Goal: Complete application form: Complete application form

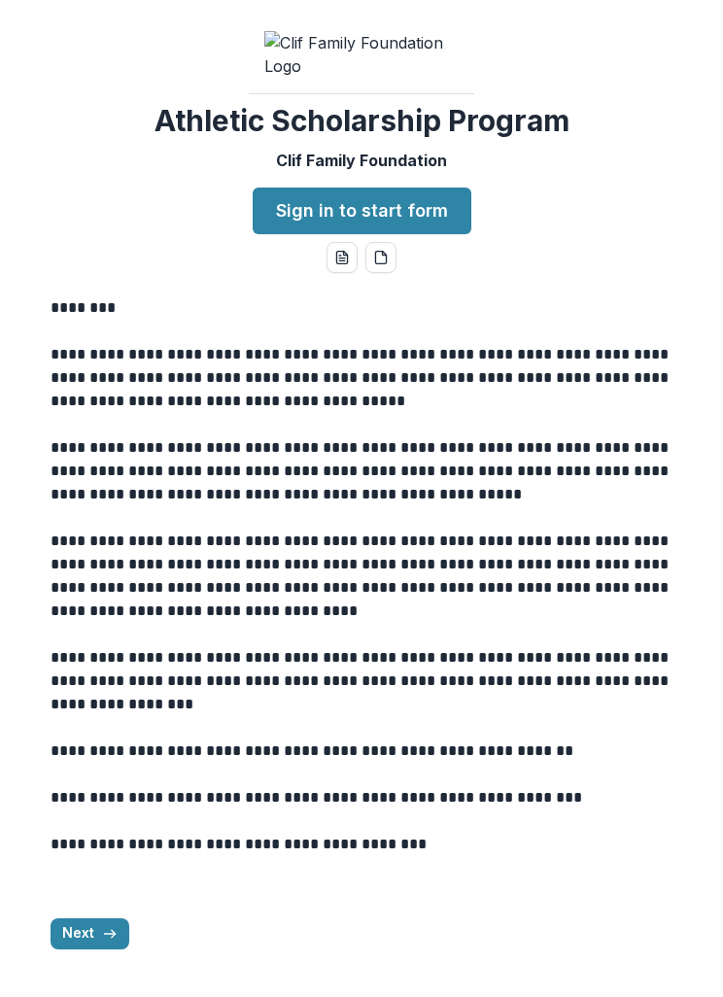
scroll to position [130, 0]
click at [414, 234] on link "Sign in to start form" at bounding box center [362, 211] width 219 height 47
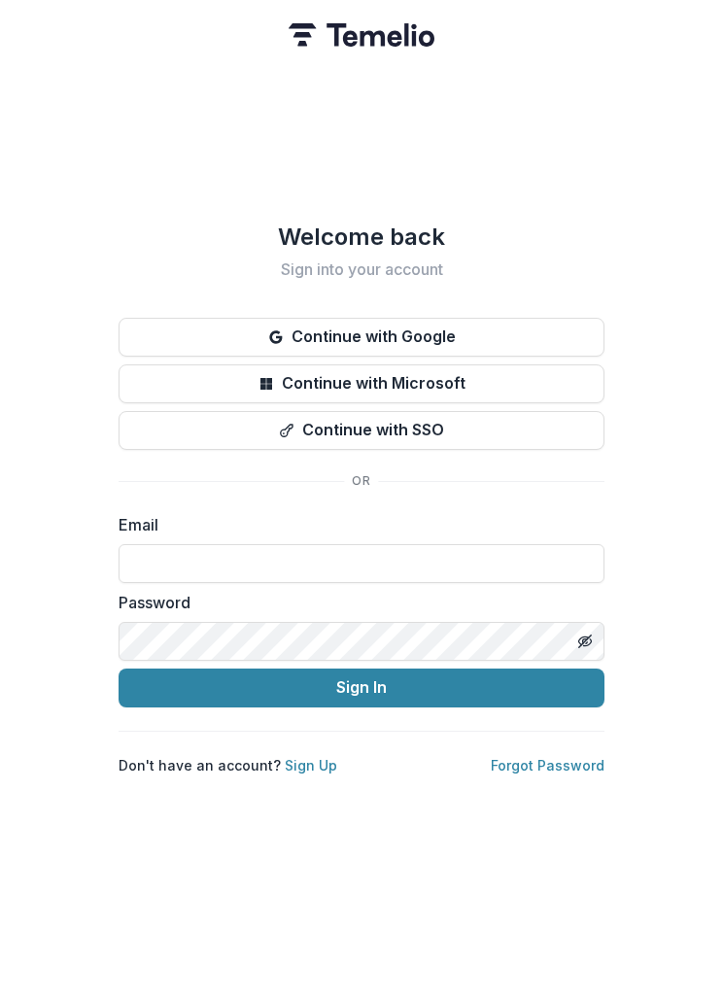
click at [442, 583] on input at bounding box center [362, 563] width 486 height 39
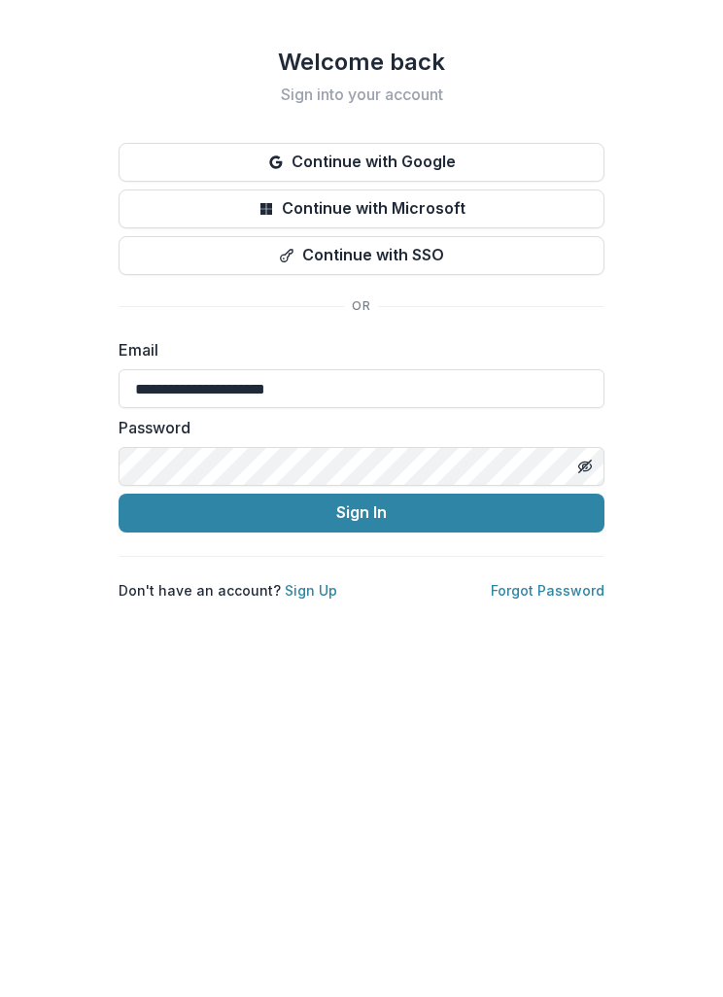
type input "**********"
click at [507, 669] on button "Sign In" at bounding box center [362, 688] width 486 height 39
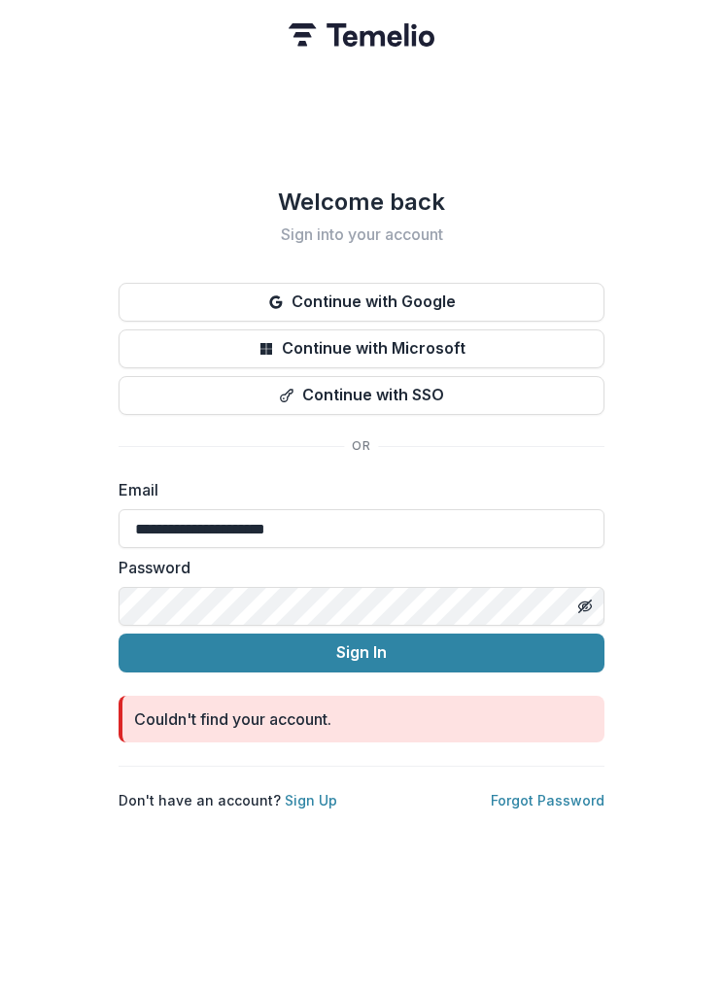
click at [555, 808] on link "Forgot Password" at bounding box center [548, 800] width 114 height 17
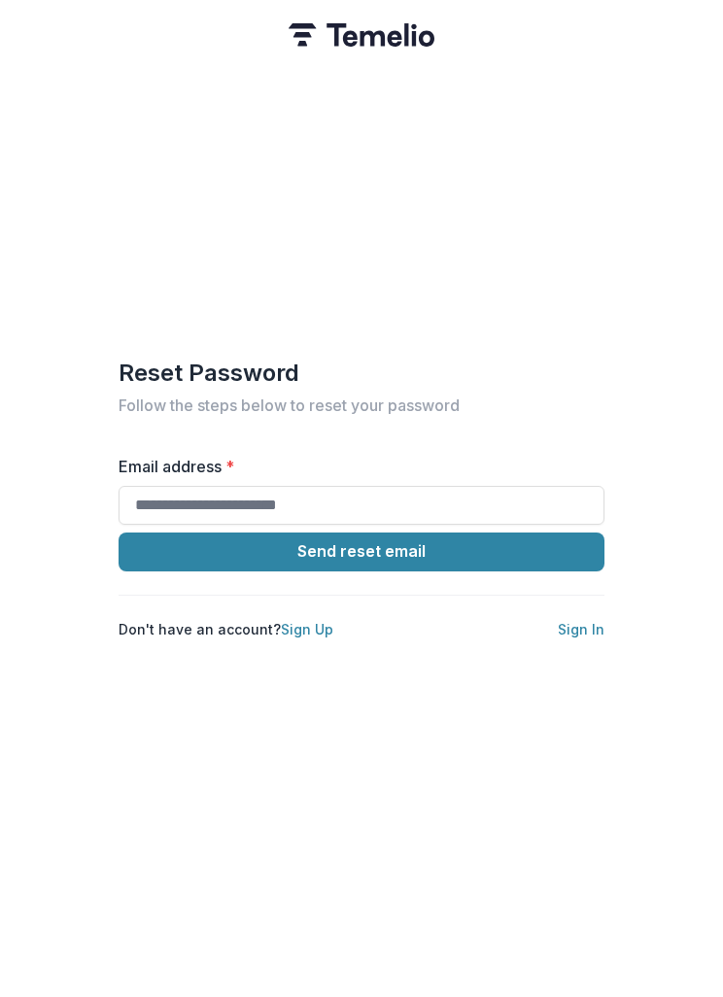
click at [403, 523] on input "Email address *" at bounding box center [362, 505] width 486 height 39
type input "**********"
click at [476, 570] on button "Send reset email" at bounding box center [362, 551] width 486 height 39
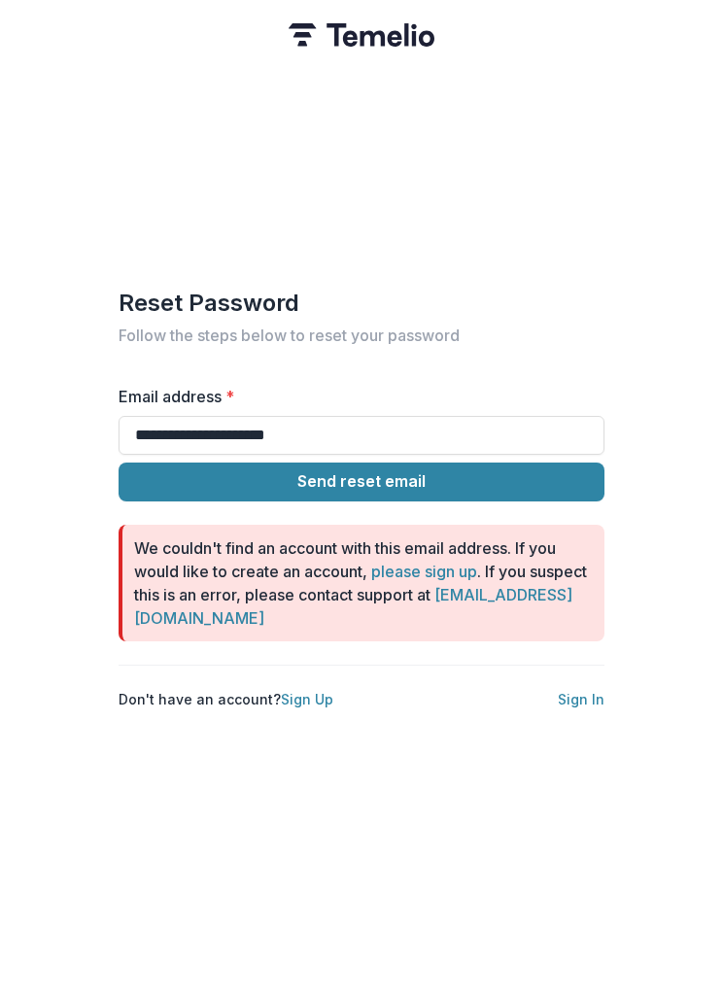
click at [300, 707] on link "Sign Up" at bounding box center [307, 699] width 52 height 17
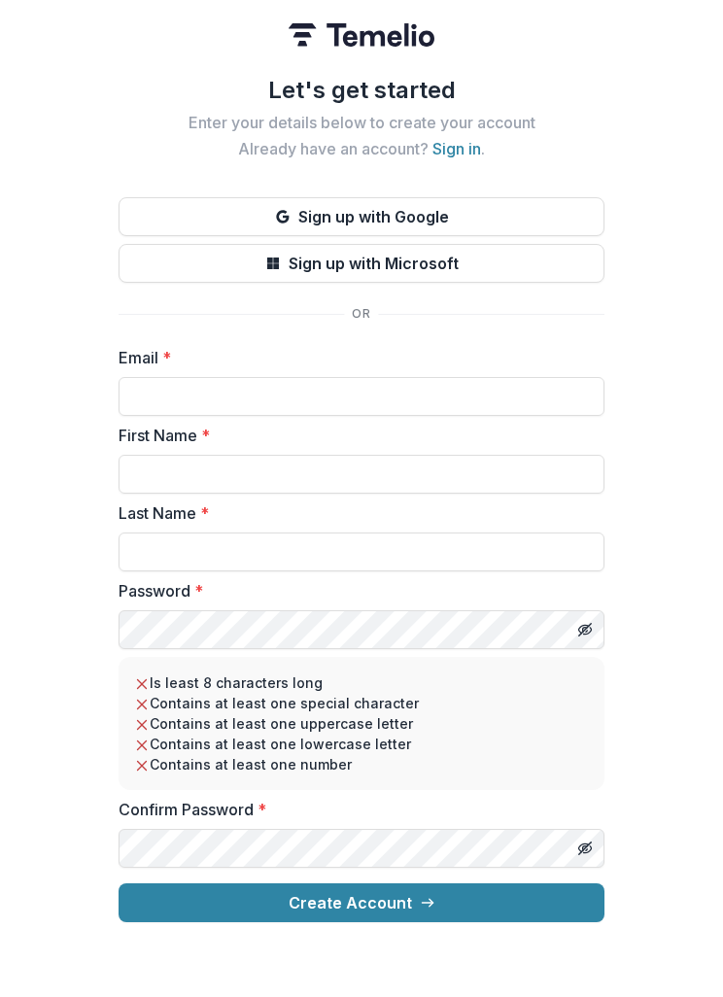
click at [450, 413] on input "Email *" at bounding box center [362, 396] width 486 height 39
type input "**********"
type input "****"
click at [411, 564] on input "Last Name *" at bounding box center [362, 551] width 486 height 39
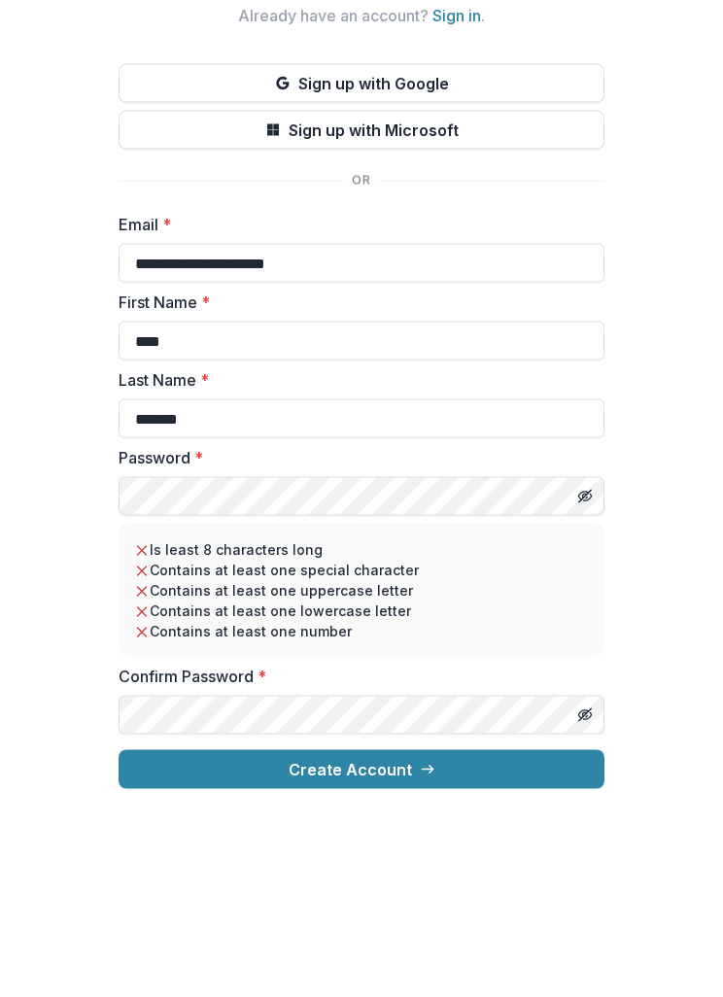
type input "*******"
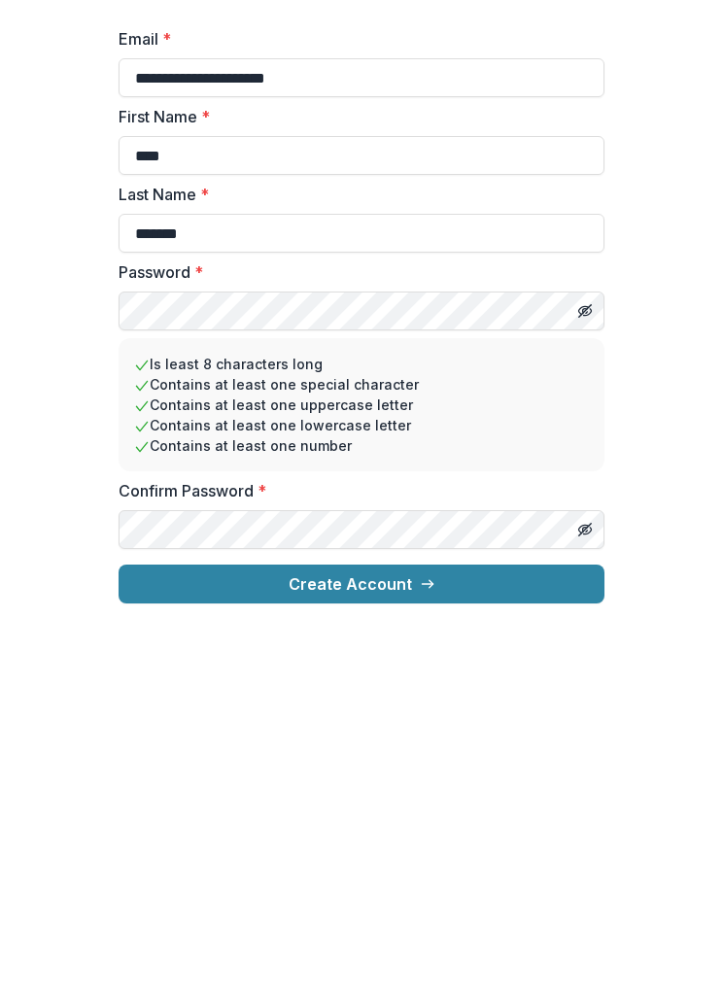
click at [461, 883] on button "Create Account" at bounding box center [362, 902] width 486 height 39
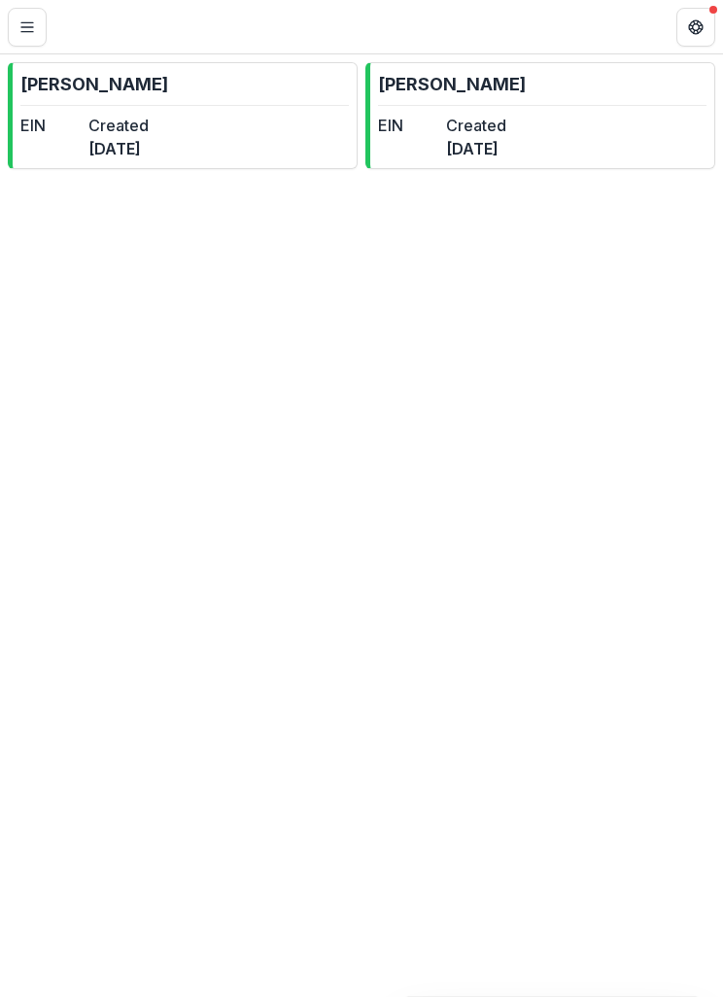
click at [80, 139] on div "EIN" at bounding box center [50, 137] width 60 height 47
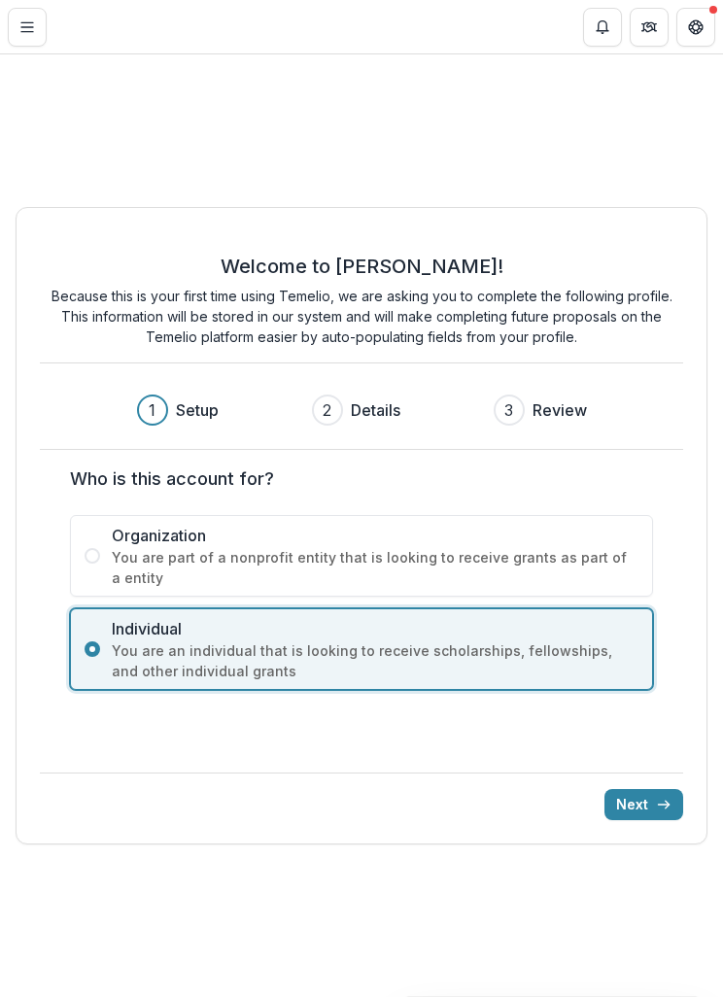
click at [644, 807] on button "Next" at bounding box center [643, 804] width 79 height 31
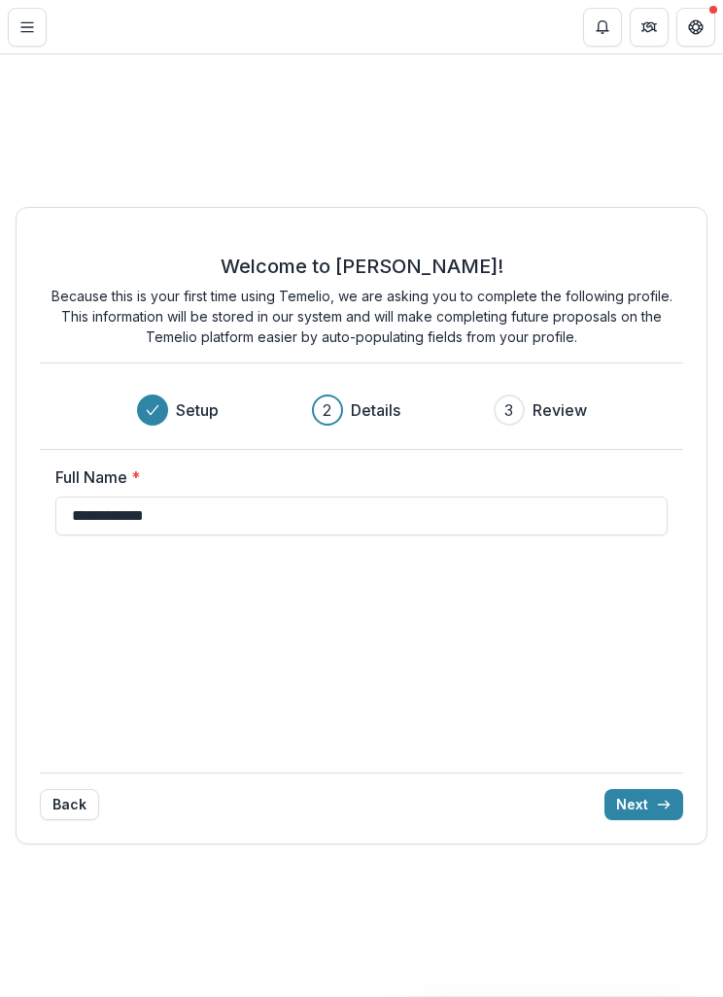
click at [638, 800] on button "Next" at bounding box center [643, 804] width 79 height 31
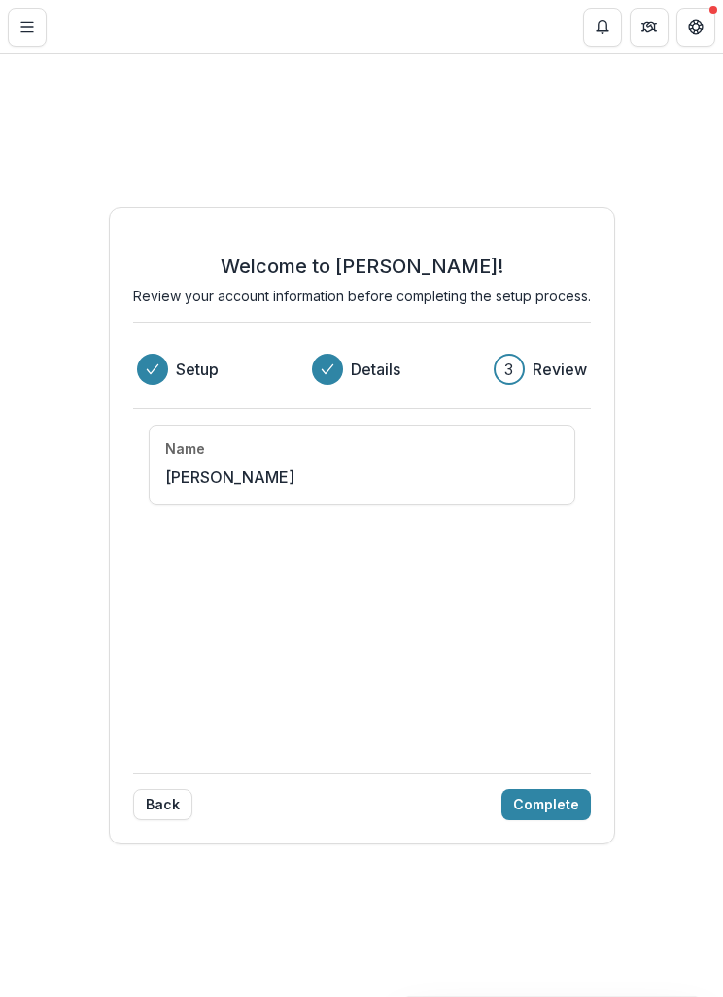
click at [550, 808] on button "Complete" at bounding box center [545, 804] width 89 height 31
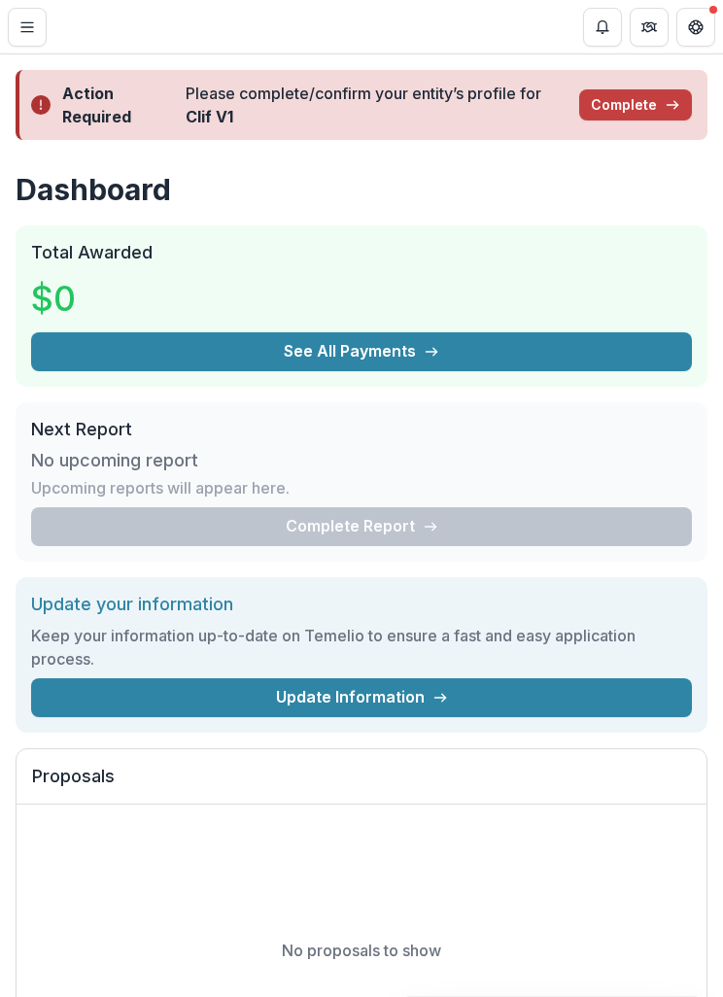
click at [646, 109] on button "Complete" at bounding box center [635, 104] width 113 height 31
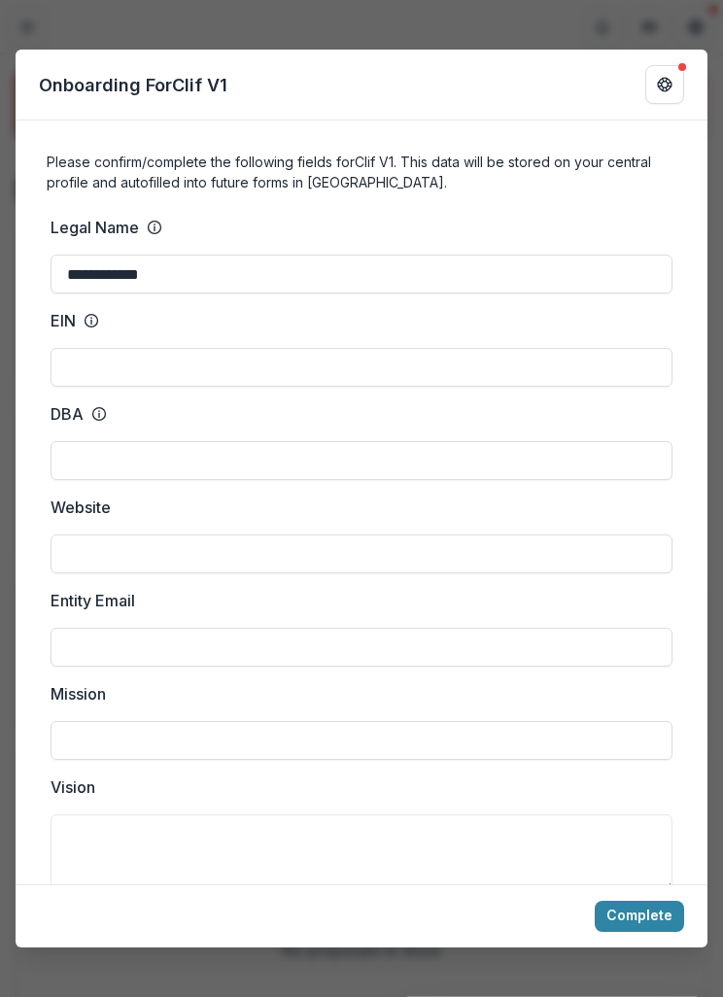
scroll to position [-1, 0]
click at [667, 66] on button "Get Help" at bounding box center [664, 84] width 39 height 39
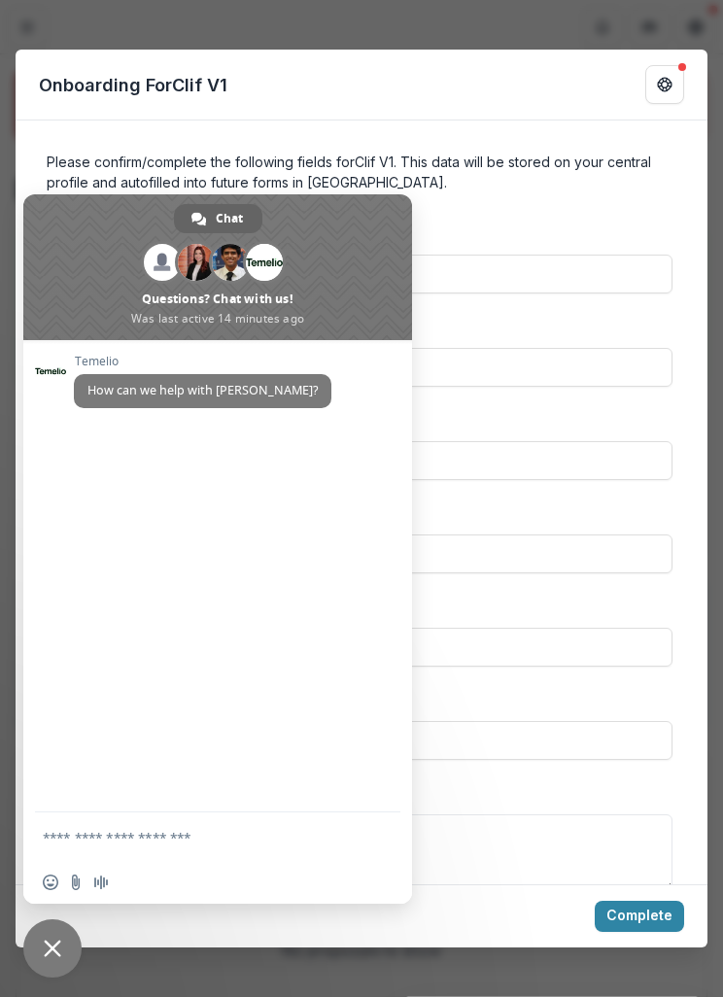
click at [720, 132] on div "**********" at bounding box center [361, 498] width 723 height 997
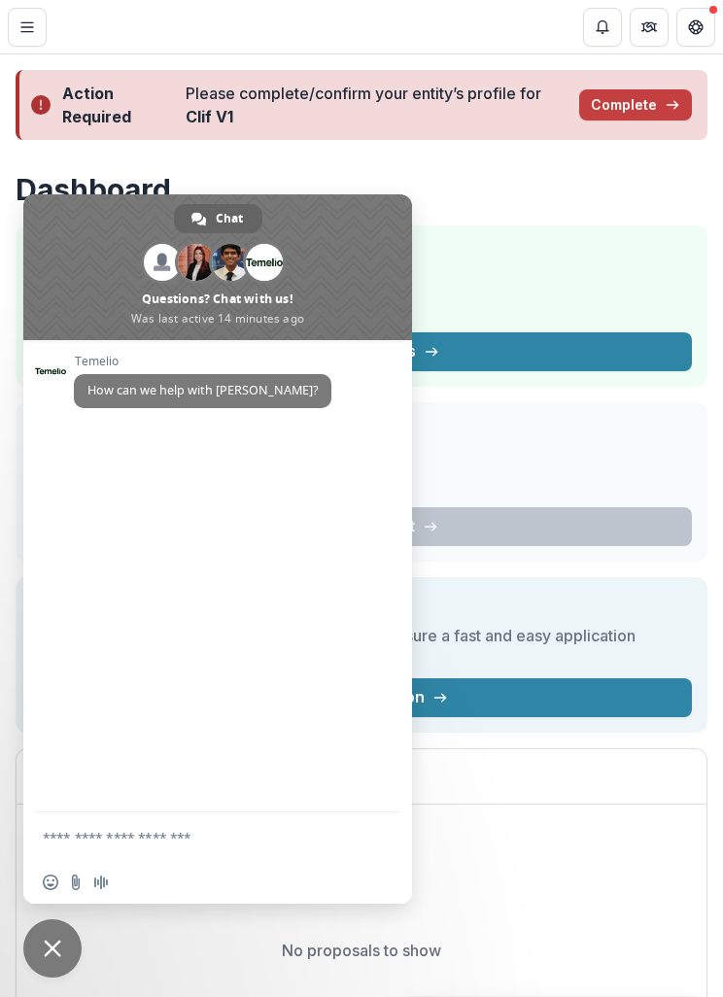
click at [595, 231] on div "Total Awarded $0 See All Payments" at bounding box center [362, 305] width 692 height 161
click at [66, 953] on span "Close chat" at bounding box center [52, 948] width 58 height 58
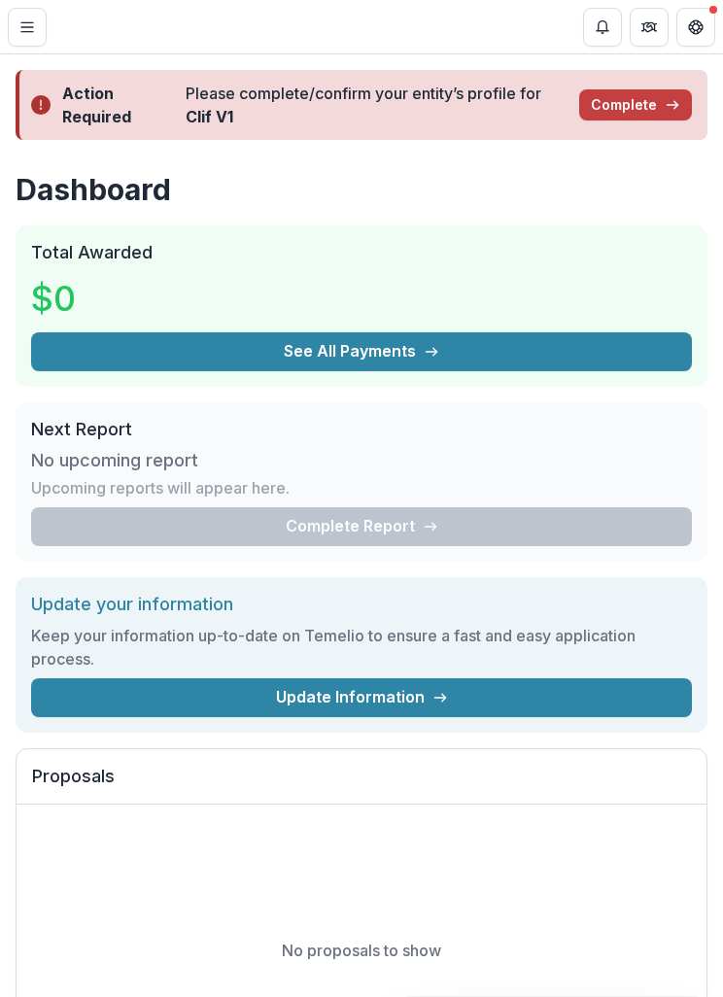
click at [635, 110] on button "Complete" at bounding box center [635, 104] width 113 height 31
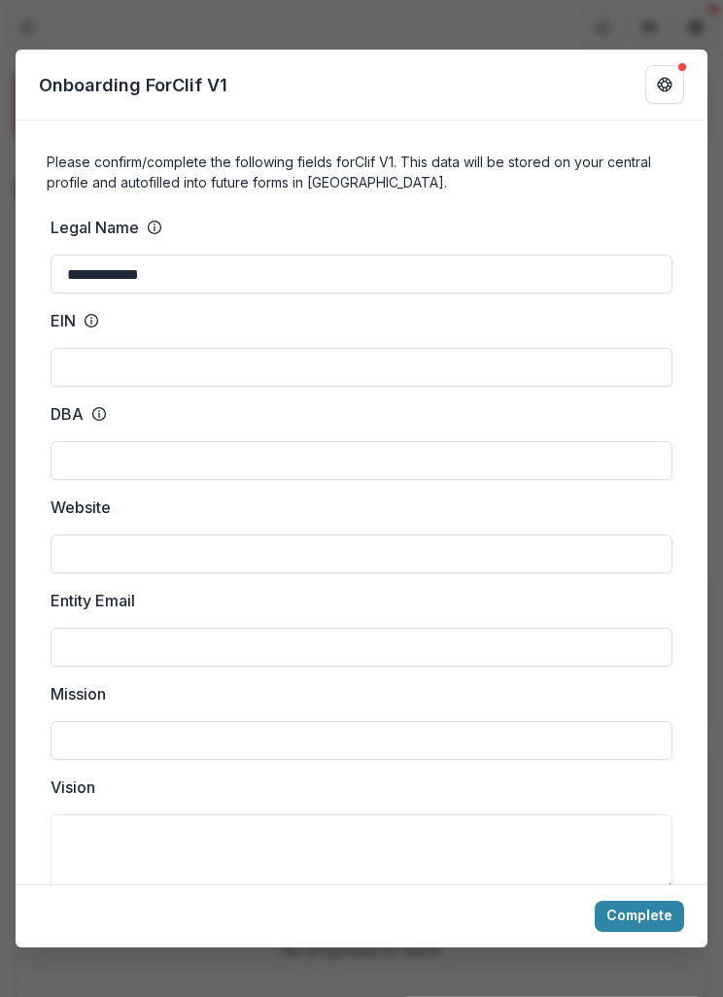
click at [87, 315] on circle at bounding box center [92, 321] width 13 height 13
click at [87, 348] on input "EIN" at bounding box center [362, 367] width 622 height 39
click at [94, 313] on icon at bounding box center [92, 321] width 16 height 16
click at [94, 348] on input "EIN" at bounding box center [362, 367] width 622 height 39
click at [90, 313] on icon at bounding box center [92, 321] width 16 height 16
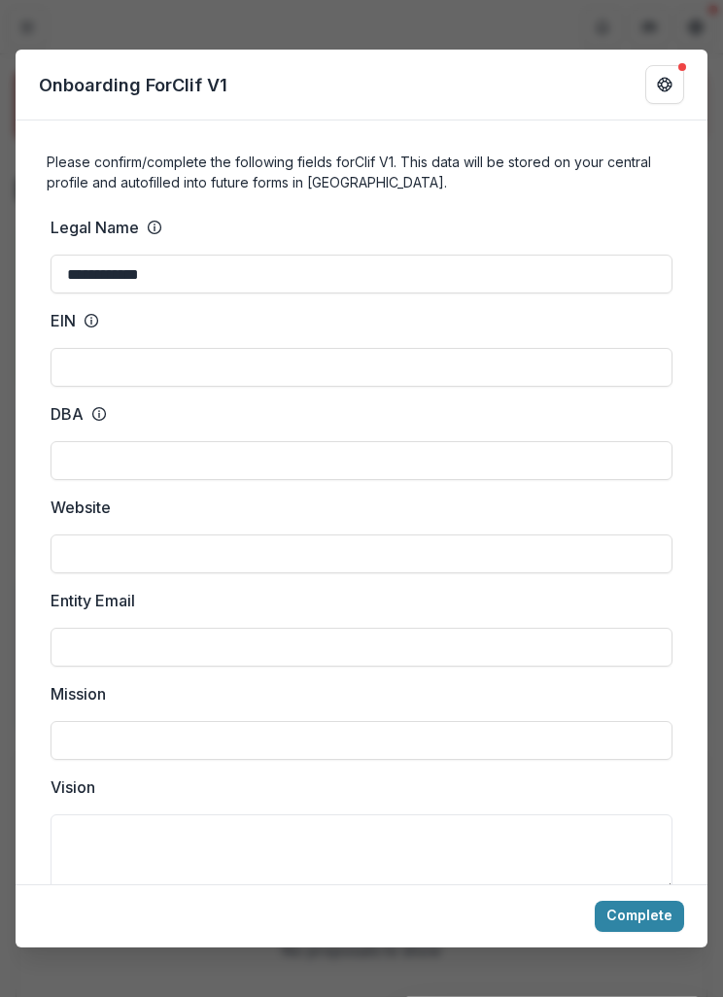
click at [90, 348] on input "EIN" at bounding box center [362, 367] width 622 height 39
click at [58, 309] on p "EIN" at bounding box center [63, 320] width 25 height 23
click at [58, 348] on input "EIN" at bounding box center [362, 367] width 622 height 39
click at [93, 313] on icon at bounding box center [92, 321] width 16 height 16
click at [93, 348] on input "EIN" at bounding box center [362, 367] width 622 height 39
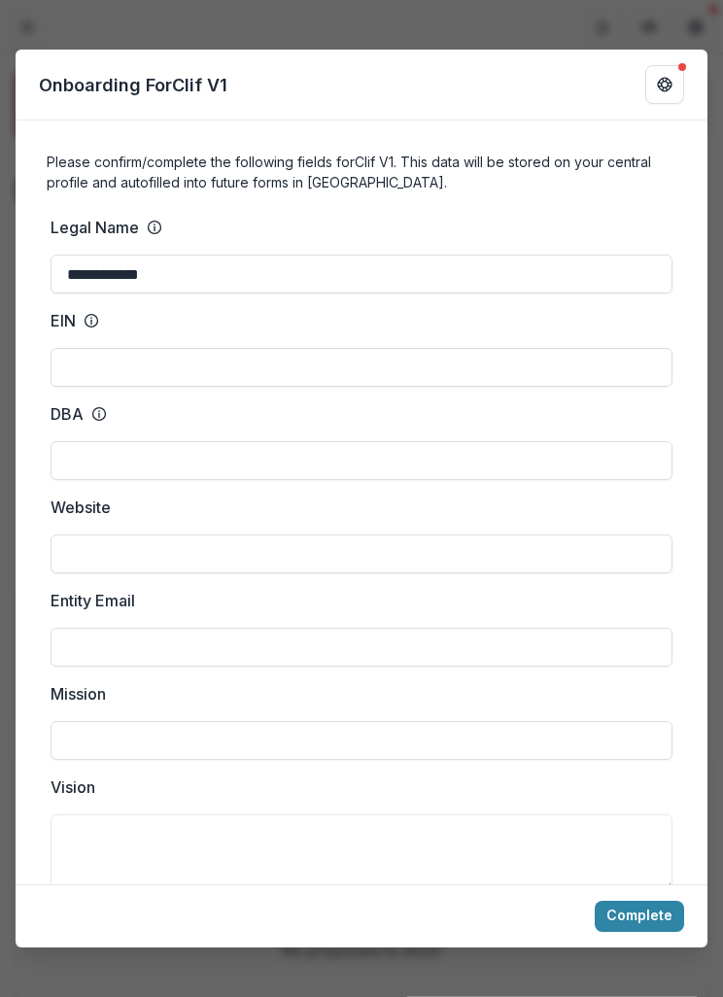
click at [87, 313] on icon at bounding box center [92, 321] width 16 height 16
click at [87, 348] on input "EIN" at bounding box center [362, 367] width 622 height 39
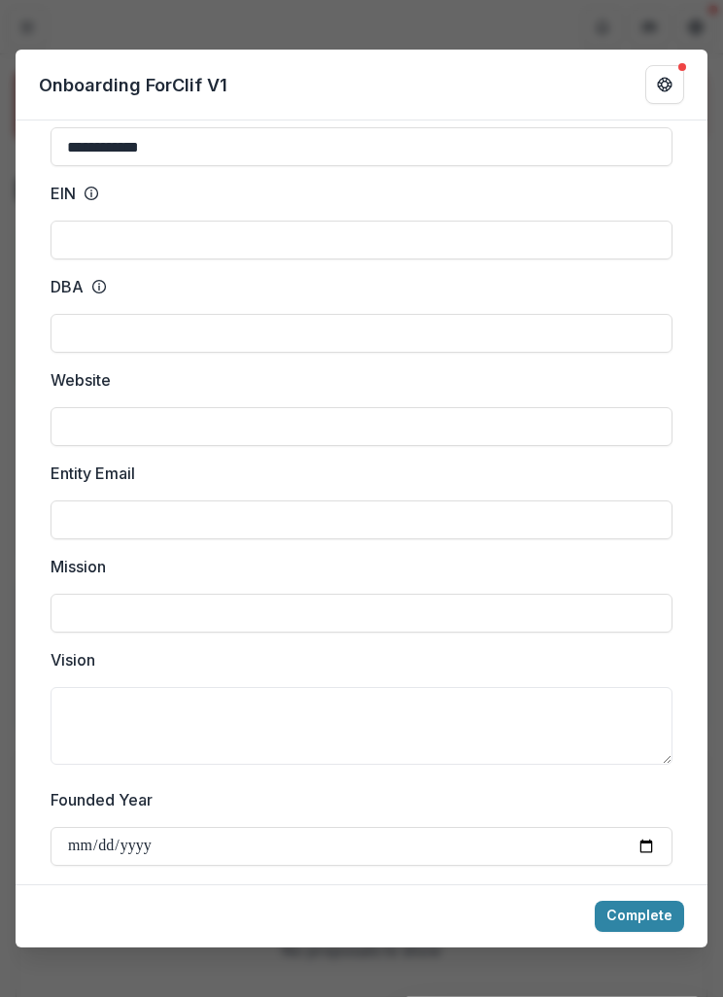
scroll to position [128, 0]
click at [72, 313] on input "DBA" at bounding box center [362, 332] width 622 height 39
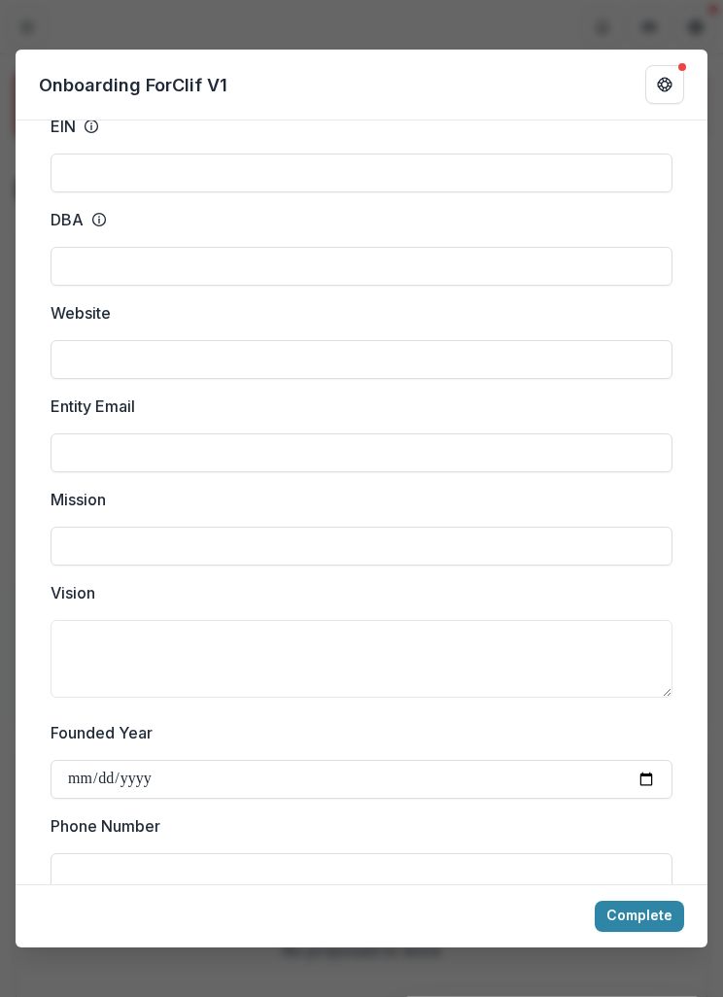
scroll to position [224, 0]
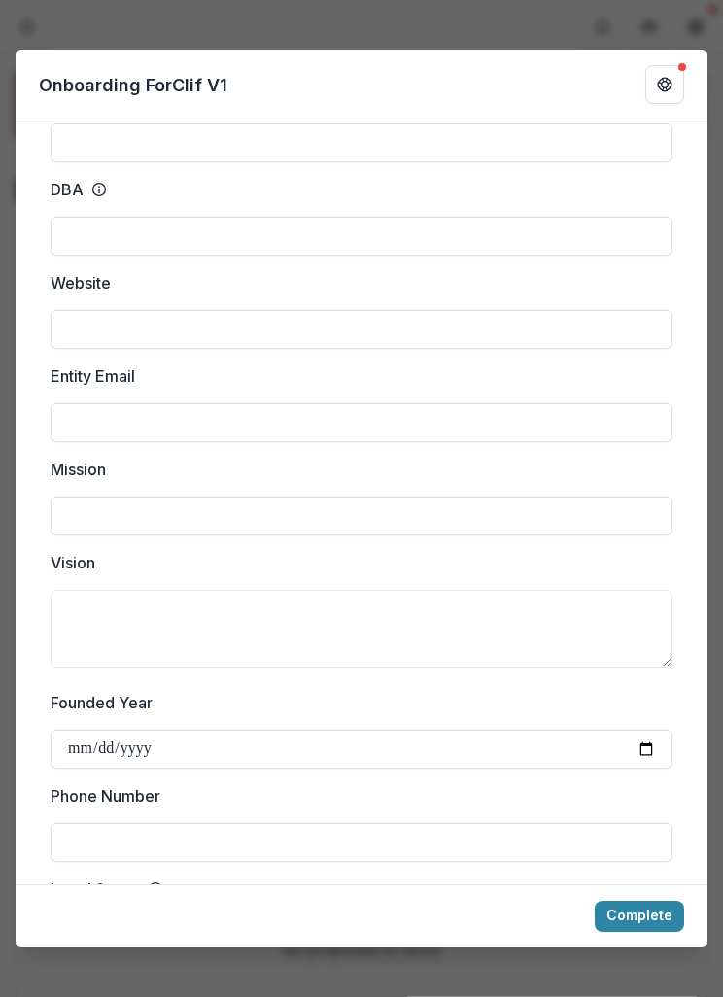
click at [72, 403] on input "Entity Email" at bounding box center [362, 422] width 622 height 39
type input "**********"
click at [494, 506] on input "Mission" at bounding box center [362, 516] width 622 height 39
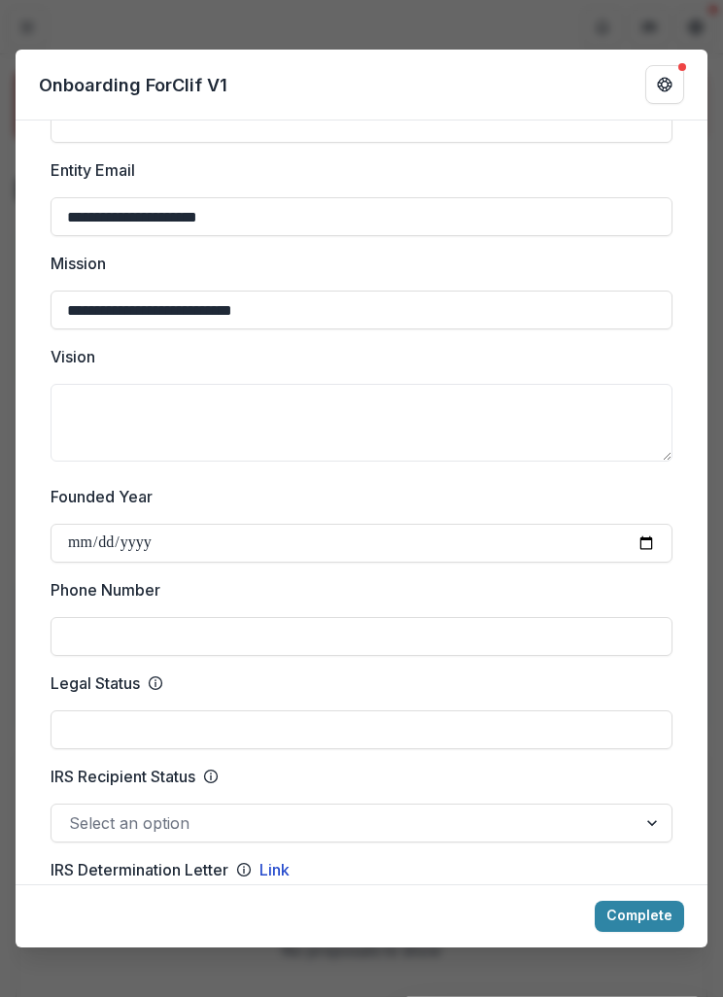
scroll to position [454, 0]
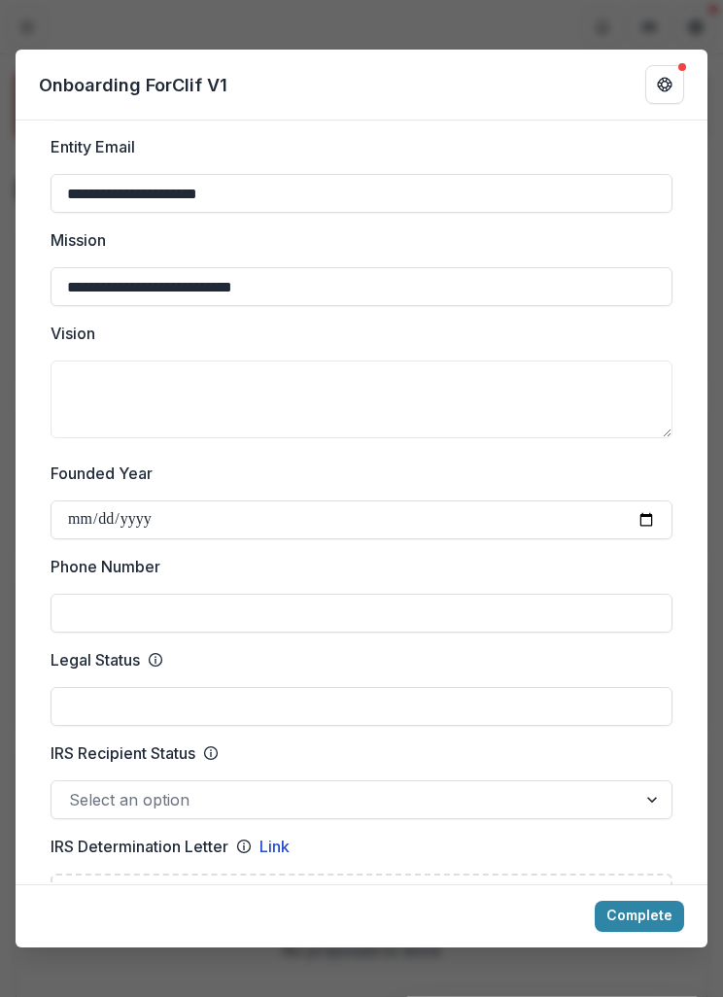
type input "**********"
click at [494, 363] on textarea "Vision" at bounding box center [362, 400] width 622 height 78
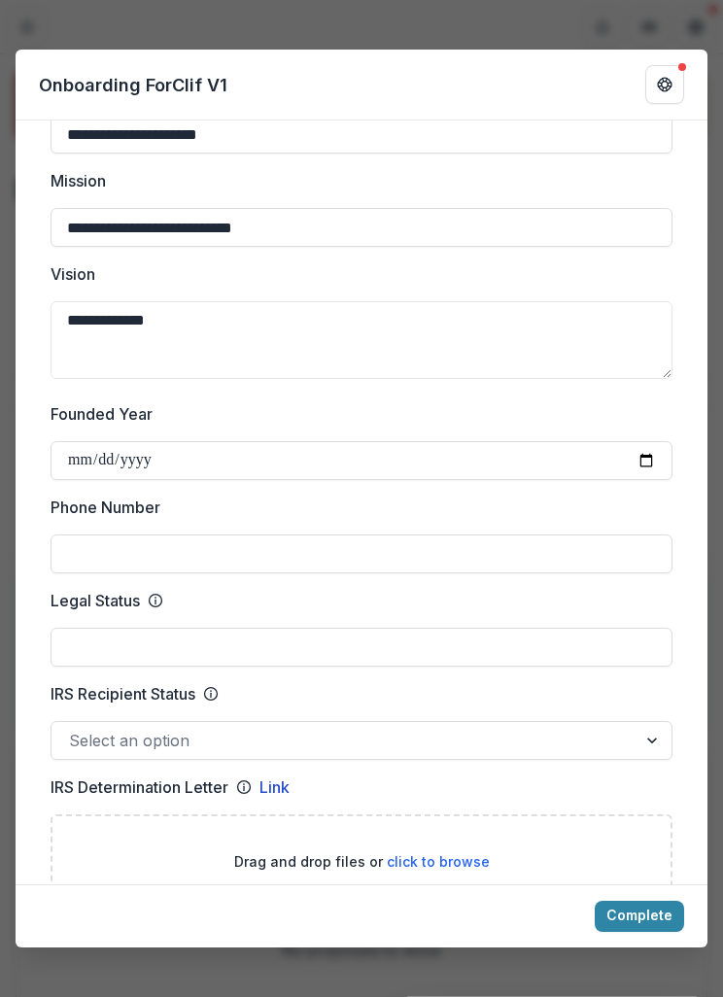
scroll to position [459, 0]
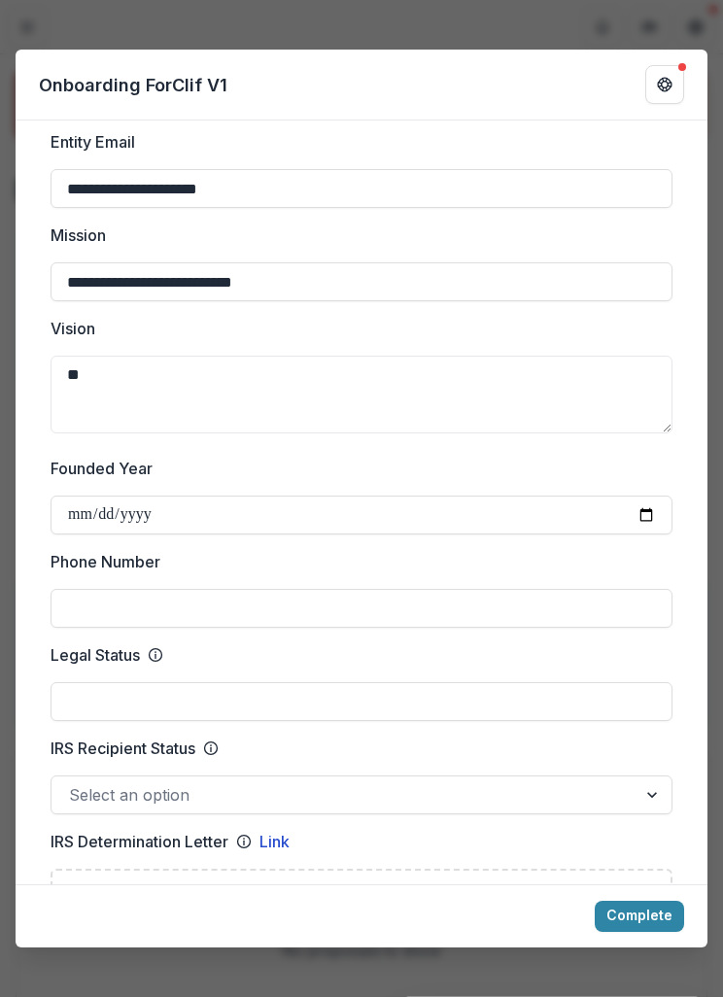
type textarea "*"
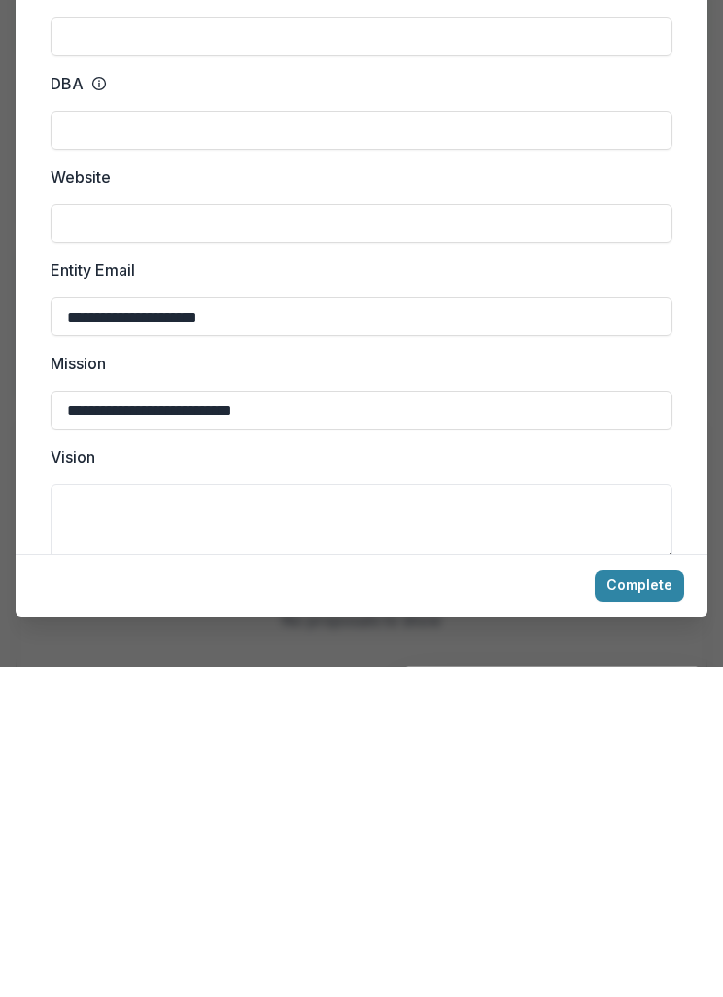
scroll to position [0, 0]
click at [642, 901] on button "Complete" at bounding box center [639, 916] width 89 height 31
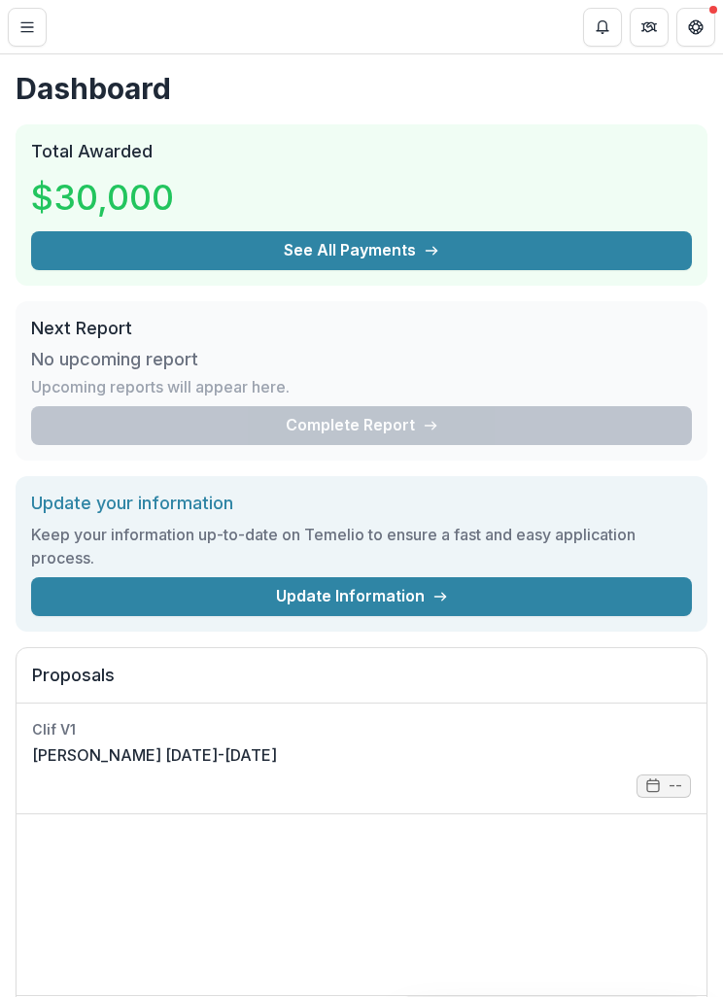
click at [562, 247] on button "See All Payments" at bounding box center [361, 250] width 661 height 39
click at [23, 34] on icon "Toggle Menu" at bounding box center [27, 27] width 16 height 16
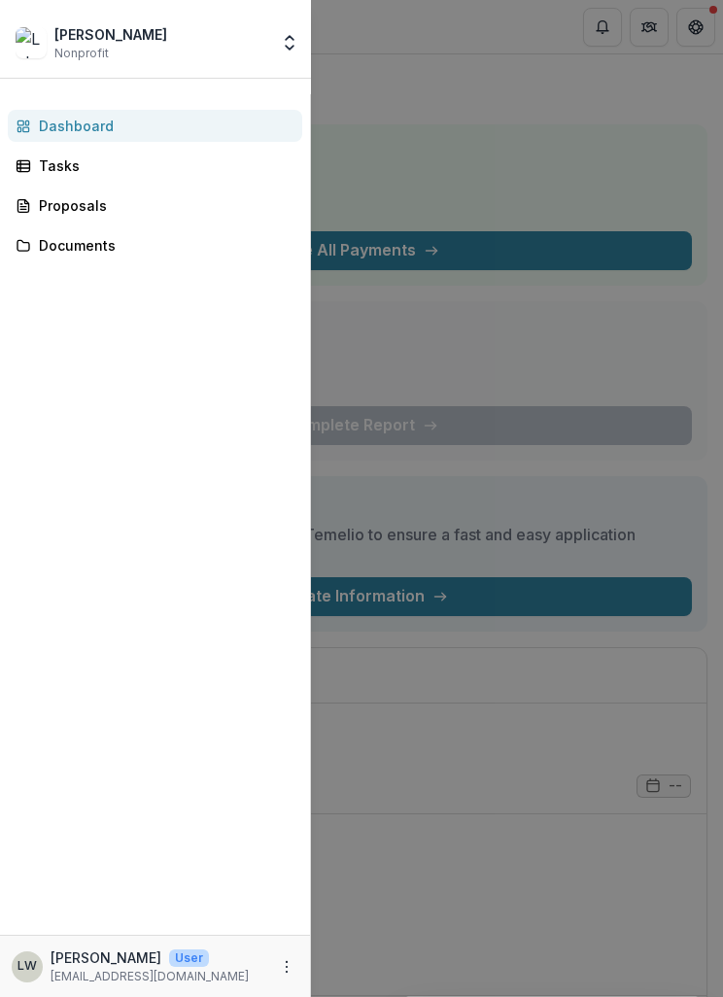
click at [596, 130] on div "[PERSON_NAME] Nonprofit Nonprofits [PERSON_NAME] [PERSON_NAME] Team Settings Se…" at bounding box center [361, 498] width 723 height 997
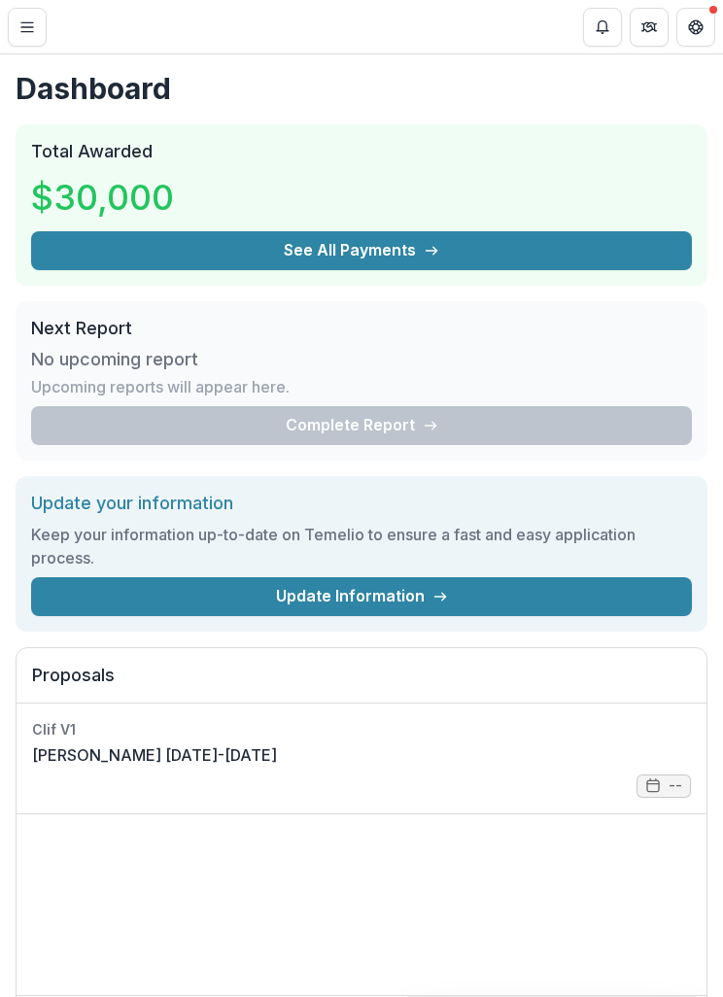
click at [704, 31] on button "Get Help" at bounding box center [695, 27] width 39 height 39
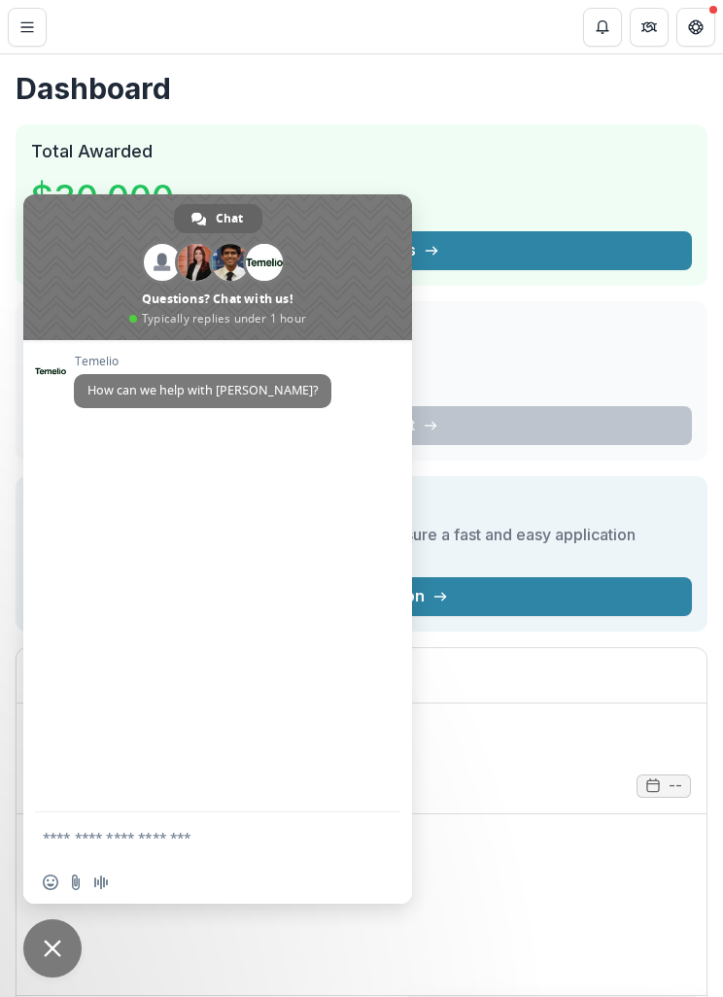
click at [52, 945] on span "Close chat" at bounding box center [52, 948] width 17 height 17
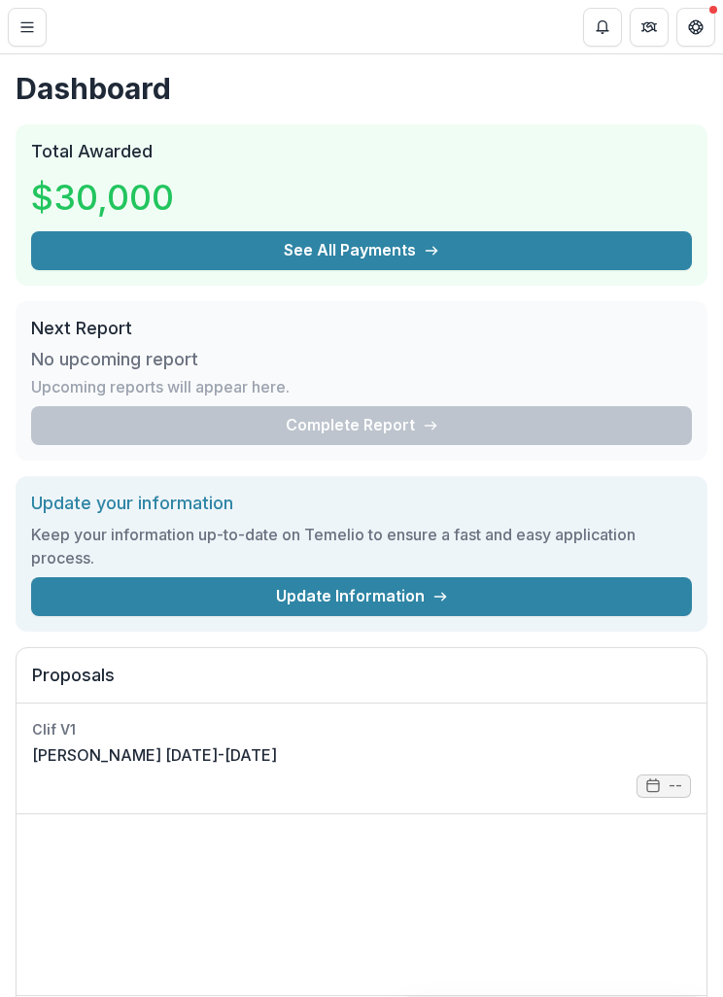
click at [18, 26] on button "Toggle Menu" at bounding box center [27, 27] width 39 height 39
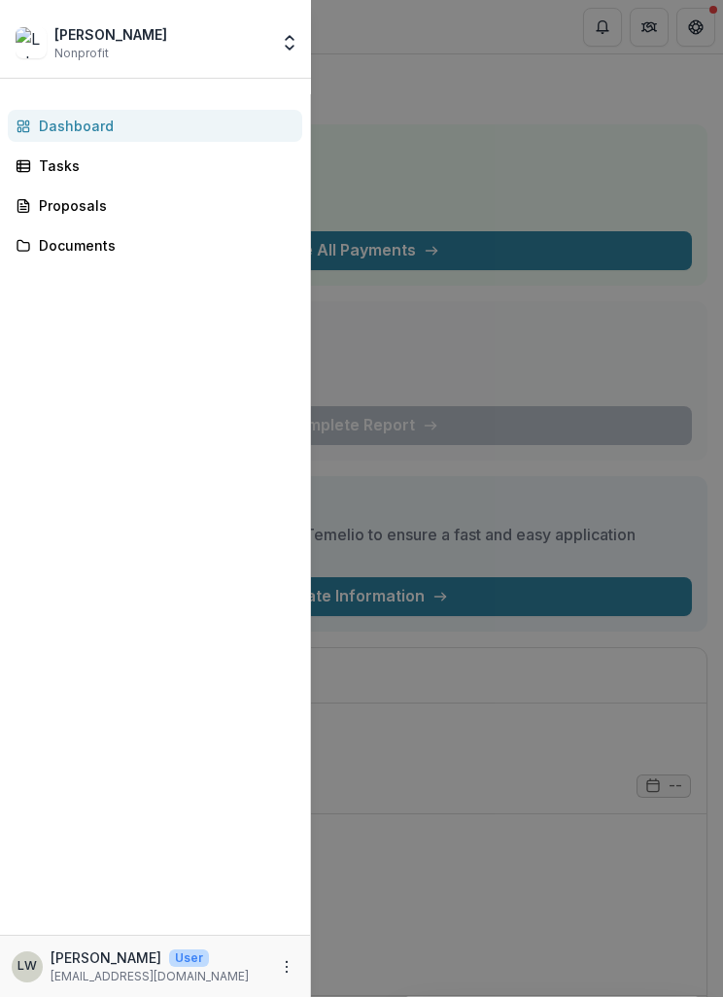
click at [109, 959] on p "[PERSON_NAME]" at bounding box center [106, 957] width 111 height 20
click at [284, 955] on button "More" at bounding box center [286, 966] width 23 height 23
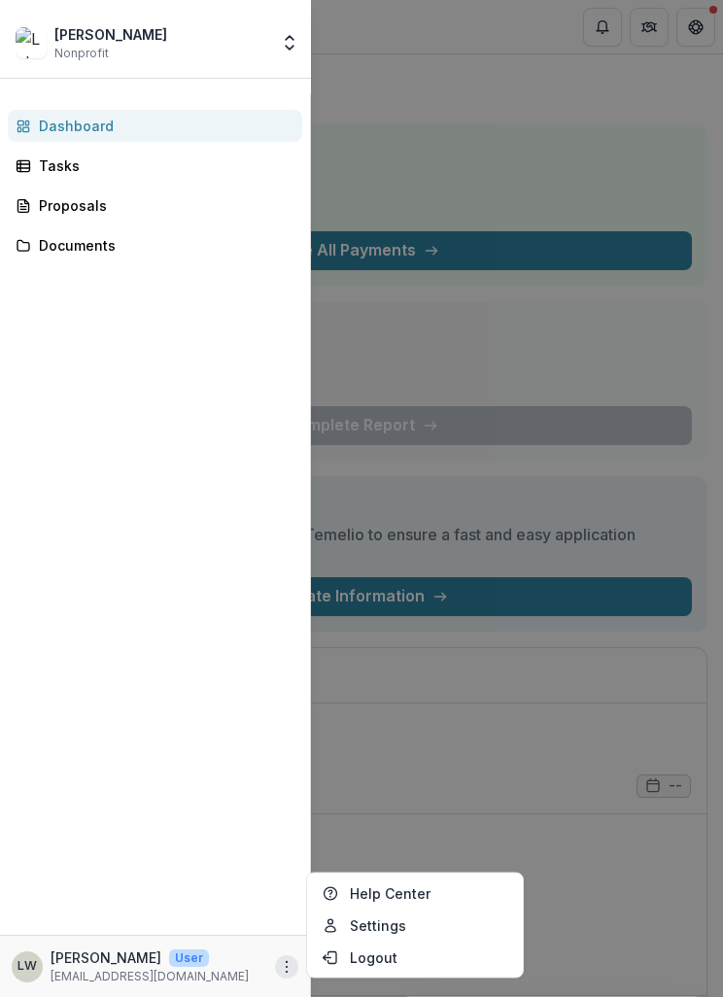
click at [408, 949] on button "Logout" at bounding box center [415, 958] width 208 height 32
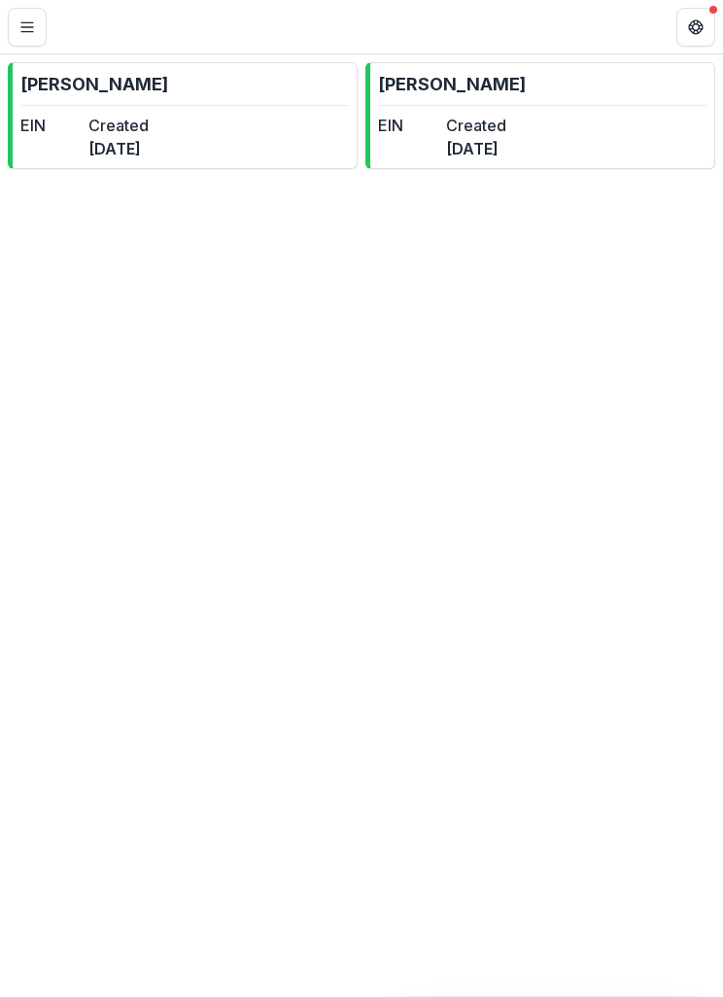
click at [506, 130] on dt "Created" at bounding box center [476, 125] width 60 height 23
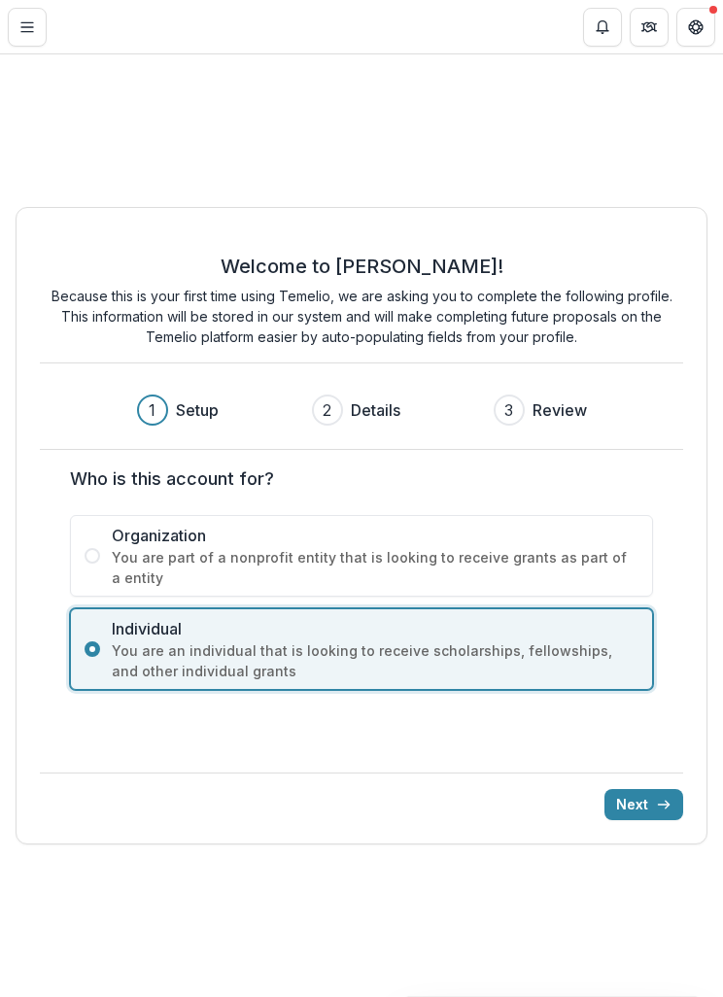
click at [648, 807] on button "Next" at bounding box center [643, 804] width 79 height 31
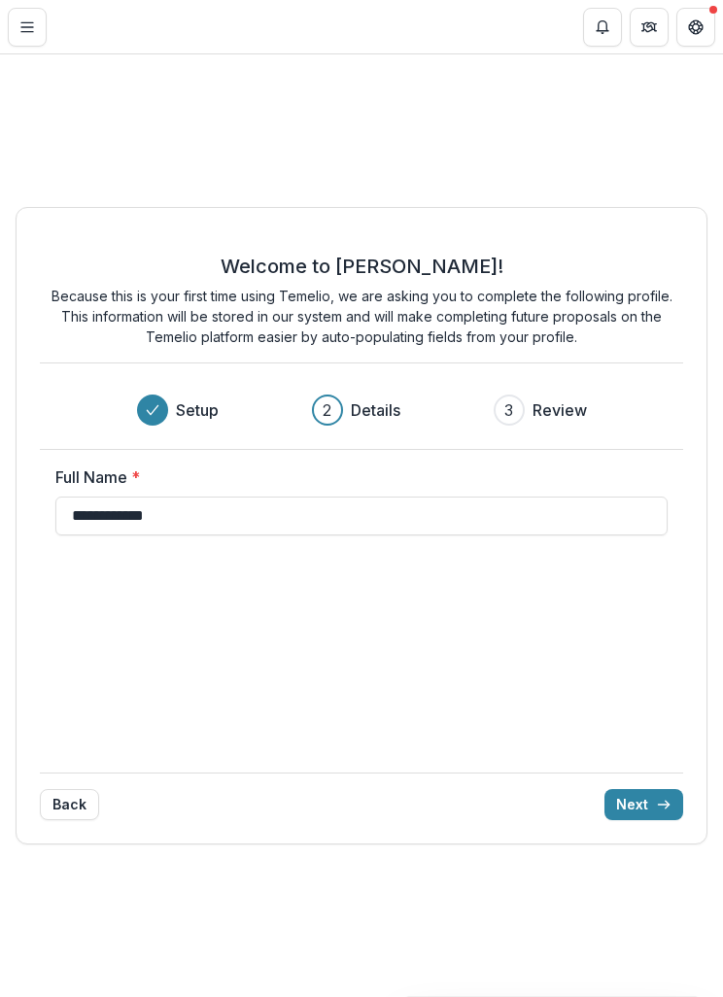
click at [645, 802] on button "Next" at bounding box center [643, 804] width 79 height 31
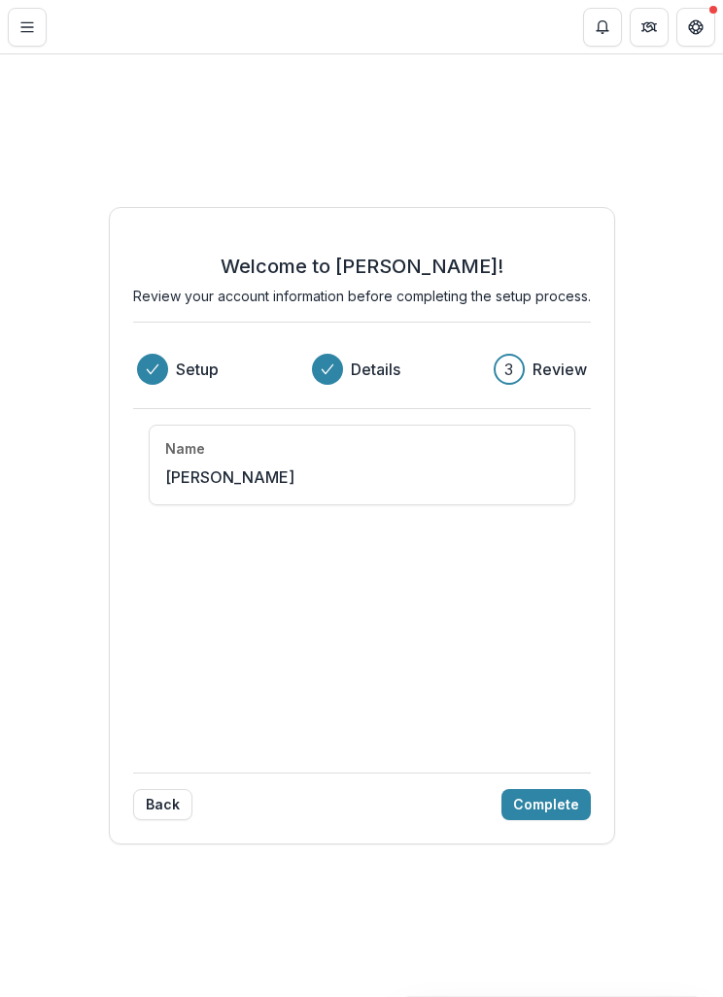
click at [561, 800] on button "Complete" at bounding box center [545, 804] width 89 height 31
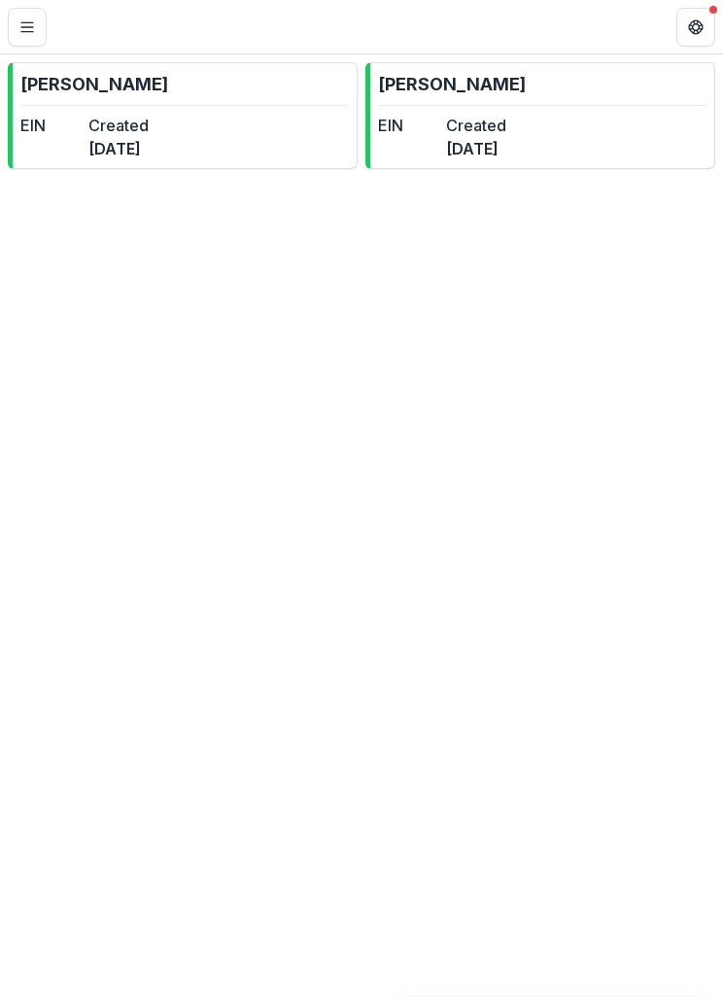
click at [81, 116] on dt "EIN" at bounding box center [50, 125] width 60 height 23
